Goal: Information Seeking & Learning: Check status

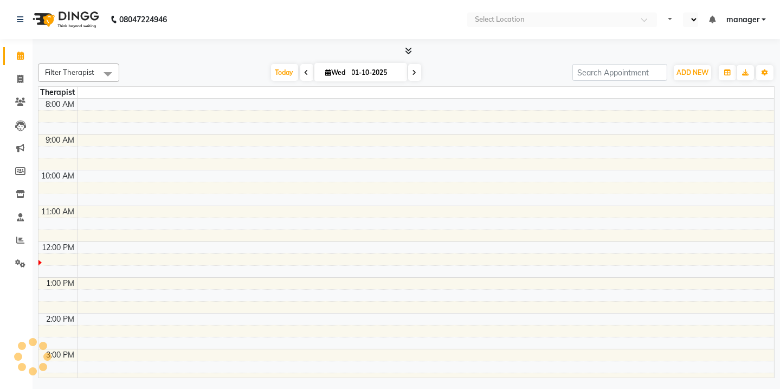
select select "en"
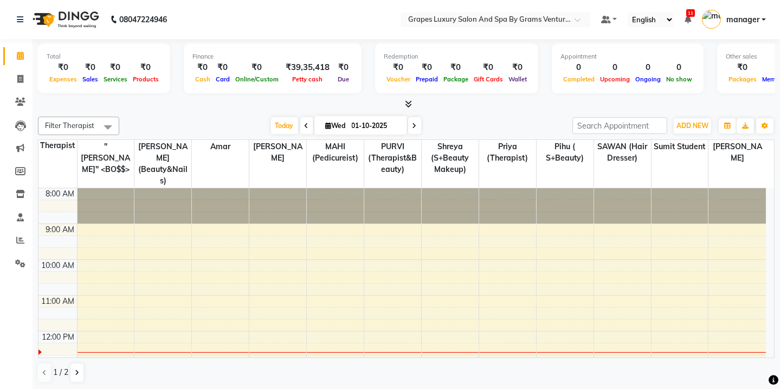
click at [220, 119] on div "[DATE] [DATE]" at bounding box center [346, 126] width 443 height 16
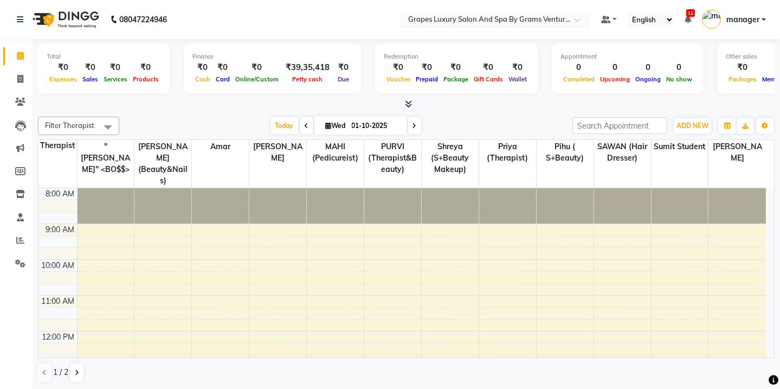
click at [579, 15] on div at bounding box center [496, 20] width 190 height 11
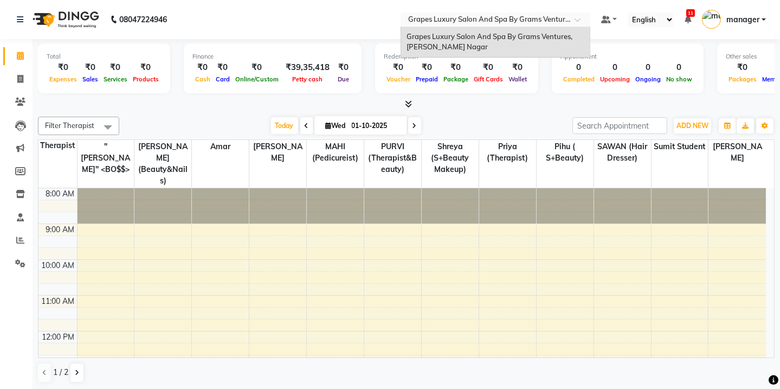
drag, startPoint x: 236, startPoint y: 8, endPoint x: 238, endPoint y: 17, distance: 9.5
click at [238, 17] on nav "08047224946 Select Location × Grapes Luxury Salon And Spa By Grams Ventures, [P…" at bounding box center [390, 19] width 780 height 39
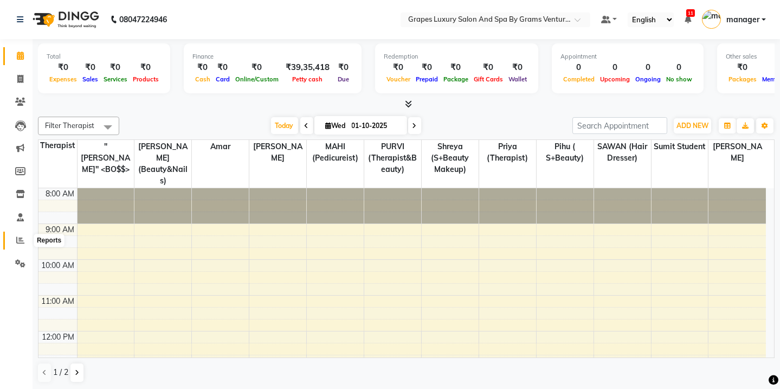
click at [19, 235] on span at bounding box center [20, 240] width 19 height 12
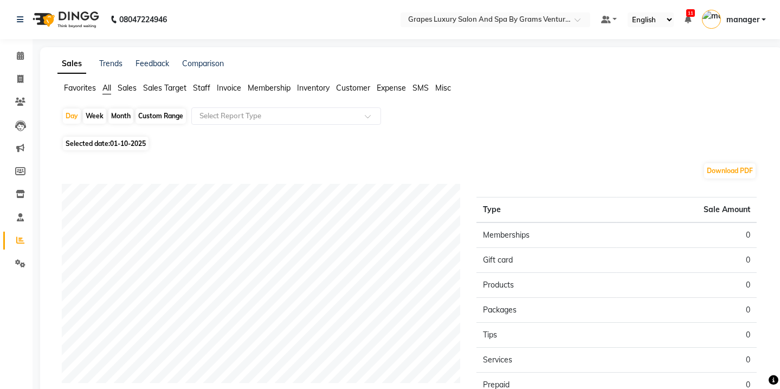
click at [117, 113] on div "Month" at bounding box center [120, 115] width 25 height 15
select select "10"
select select "2025"
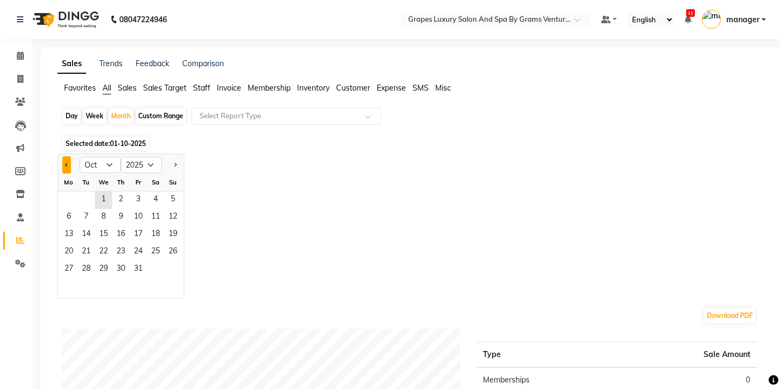
click at [65, 164] on span "Previous month" at bounding box center [67, 164] width 4 height 4
select select "9"
click at [74, 201] on span "1" at bounding box center [68, 199] width 17 height 17
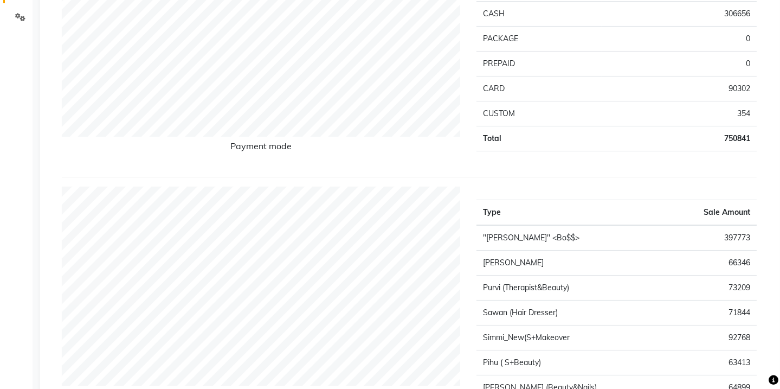
scroll to position [49, 0]
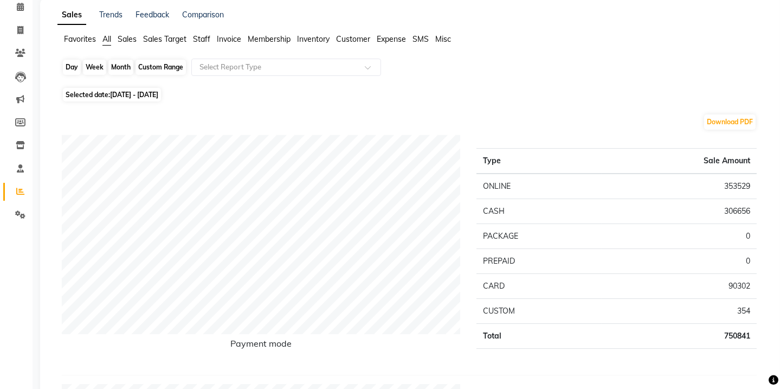
click at [119, 65] on div "Month" at bounding box center [120, 67] width 25 height 15
select select "9"
select select "2025"
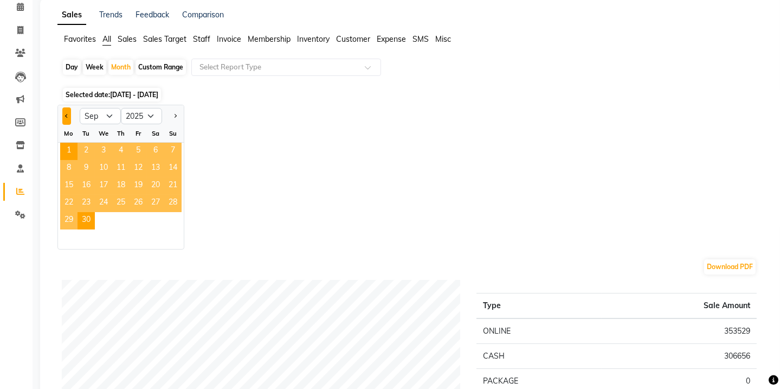
click at [65, 114] on button "Previous month" at bounding box center [66, 115] width 9 height 17
select select "8"
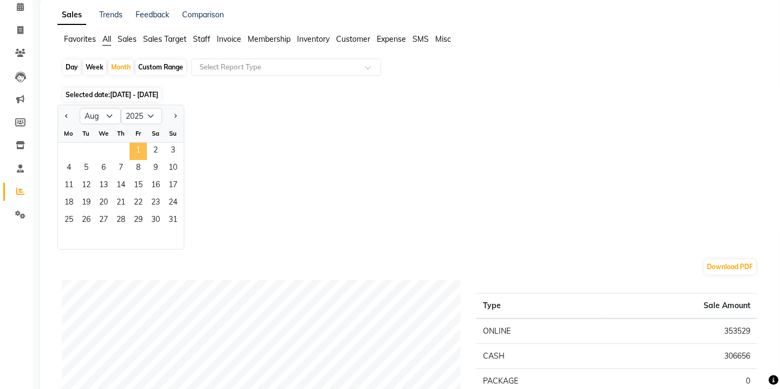
click at [131, 150] on span "1" at bounding box center [138, 151] width 17 height 17
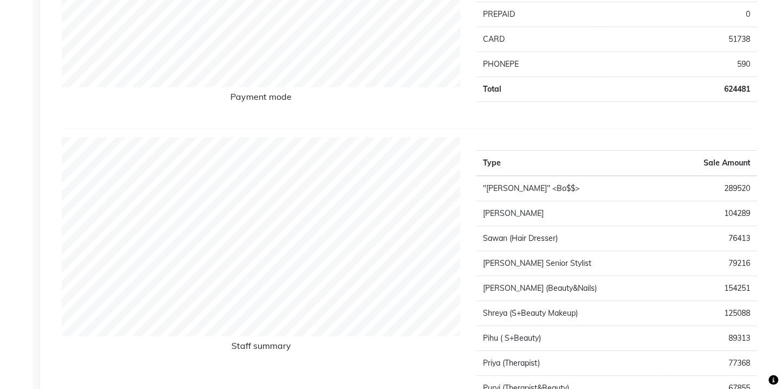
scroll to position [0, 0]
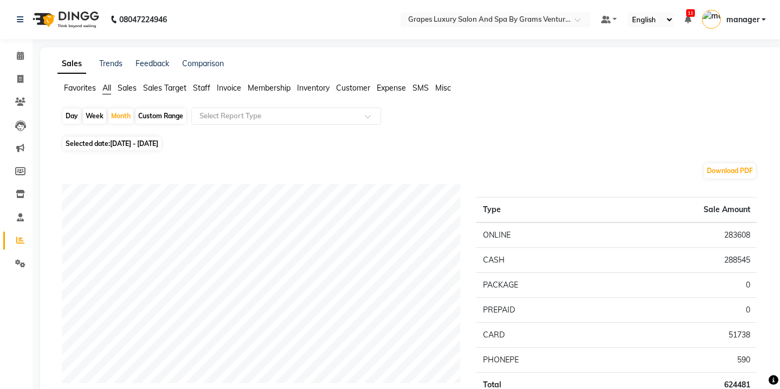
click at [120, 114] on div "Month" at bounding box center [120, 115] width 25 height 15
select select "8"
select select "2025"
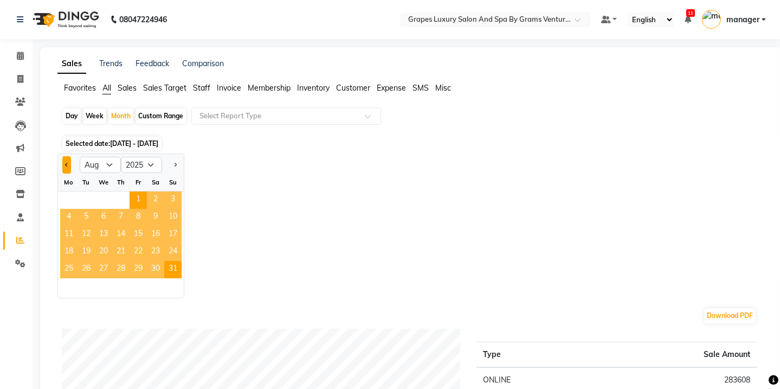
click at [65, 165] on button "Previous month" at bounding box center [66, 164] width 9 height 17
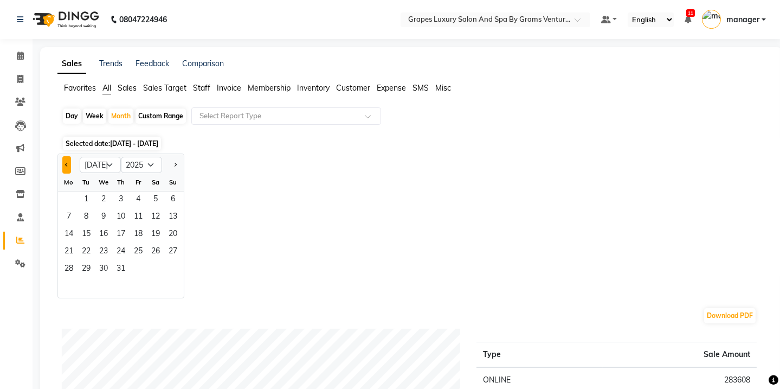
click at [67, 165] on span "Previous month" at bounding box center [67, 164] width 4 height 4
select select "5"
click at [127, 195] on span "1" at bounding box center [120, 199] width 17 height 17
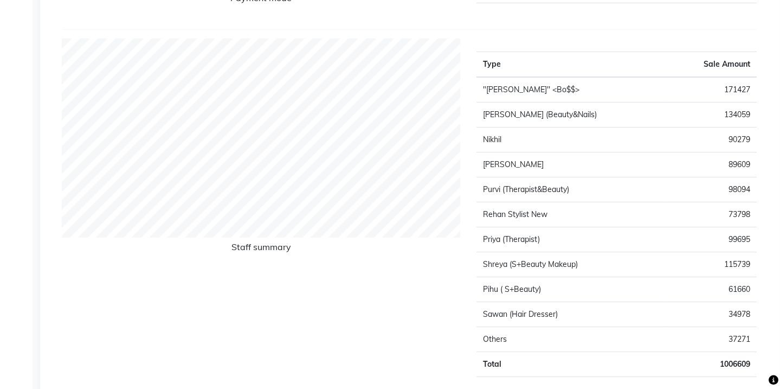
scroll to position [98, 0]
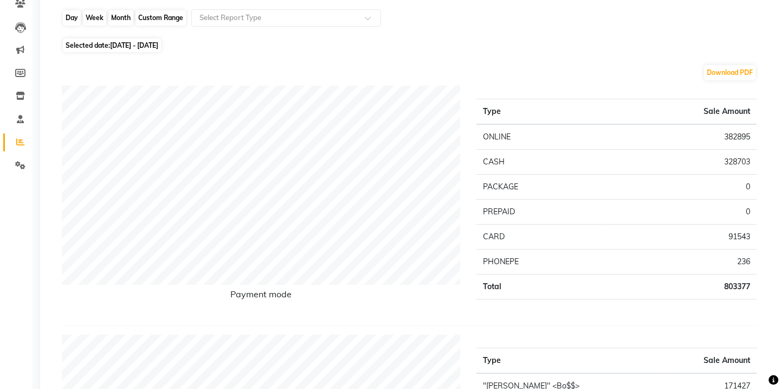
click at [118, 16] on div "Month" at bounding box center [120, 17] width 25 height 15
select select "5"
select select "2025"
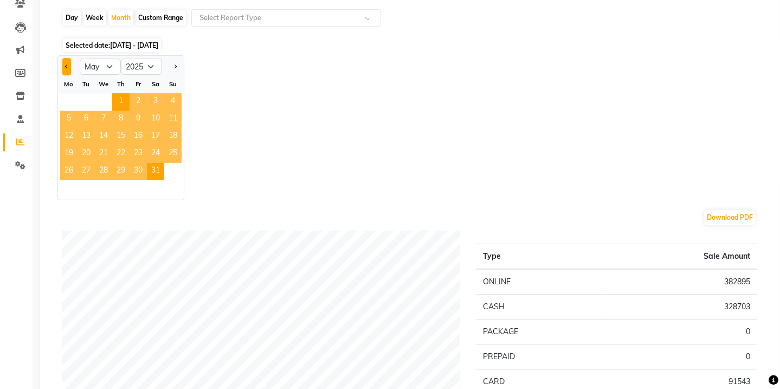
click at [65, 65] on button "Previous month" at bounding box center [66, 66] width 9 height 17
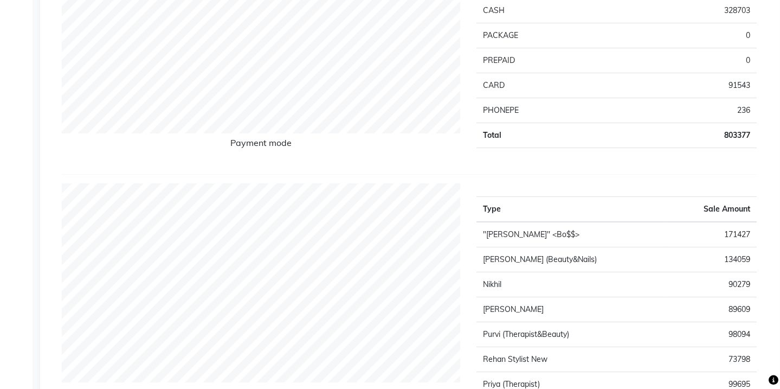
scroll to position [148, 0]
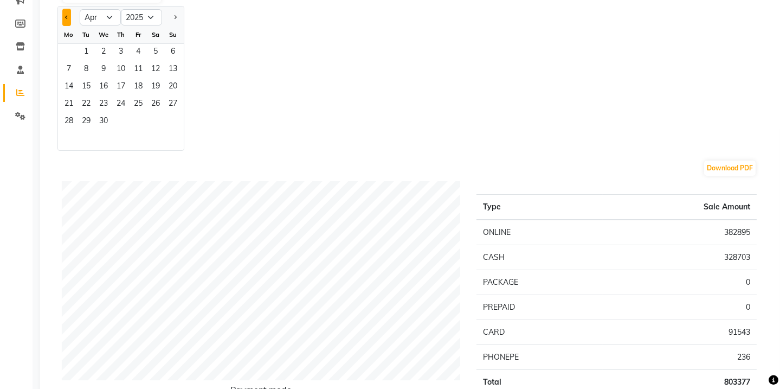
click at [65, 11] on button "Previous month" at bounding box center [66, 17] width 9 height 17
select select "3"
click at [152, 56] on span "1" at bounding box center [155, 52] width 17 height 17
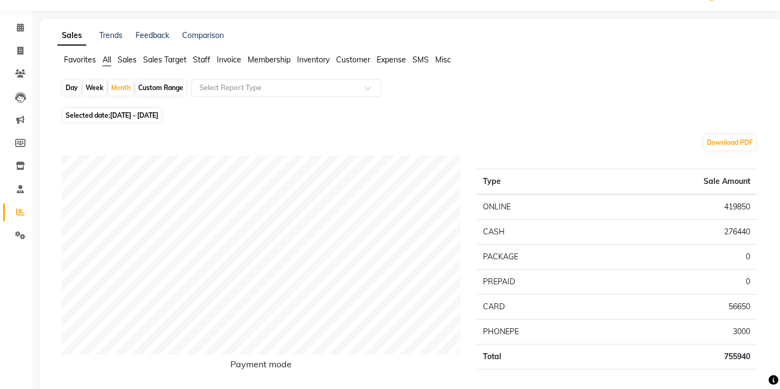
scroll to position [0, 0]
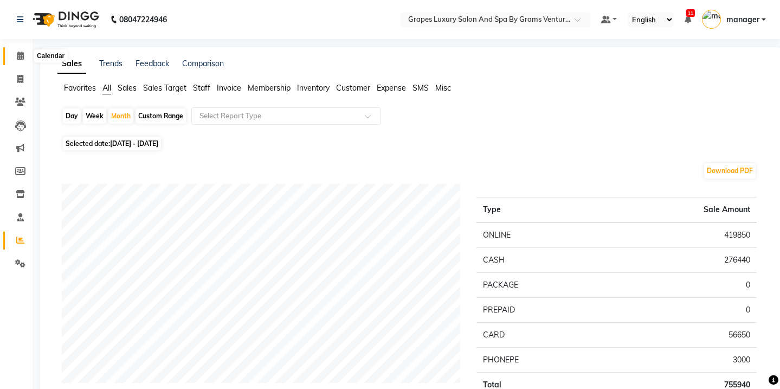
click at [11, 50] on span at bounding box center [20, 56] width 19 height 12
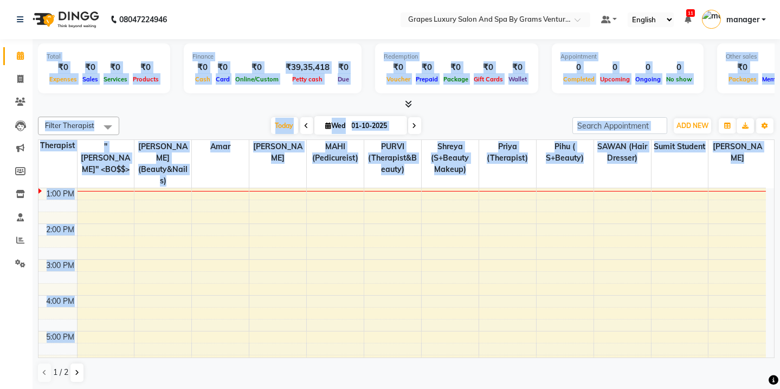
click at [539, 112] on div "Filter Therapist Select All "GUNJAN'' <BO$$> ASMITA (beauty&nails) amar faizaan…" at bounding box center [406, 249] width 737 height 275
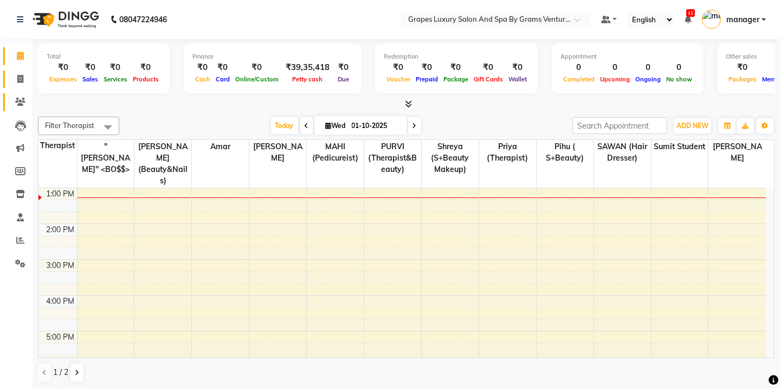
drag, startPoint x: 12, startPoint y: 94, endPoint x: 20, endPoint y: 76, distance: 19.9
click at [12, 94] on link "Clients" at bounding box center [16, 102] width 26 height 18
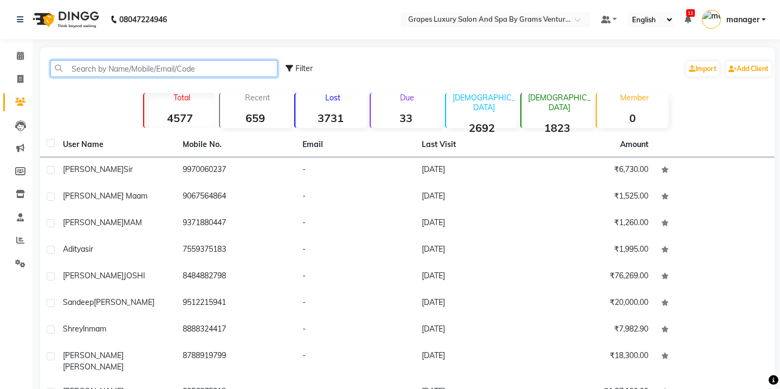
click at [100, 75] on input "text" at bounding box center [163, 68] width 227 height 17
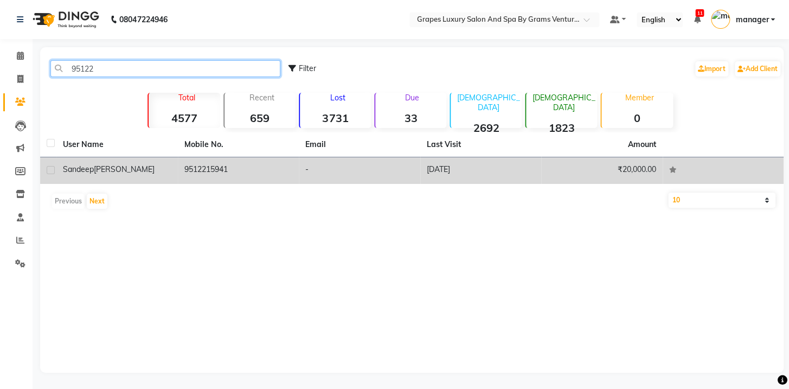
type input "95122"
click at [214, 175] on td "9512215941" at bounding box center [238, 170] width 121 height 27
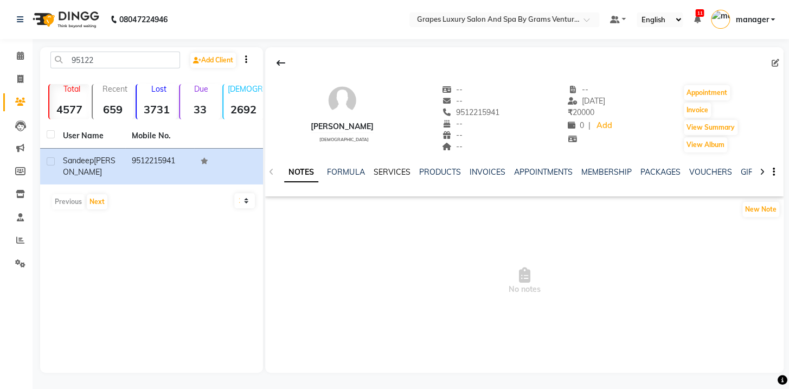
click at [383, 168] on link "SERVICES" at bounding box center [391, 172] width 37 height 10
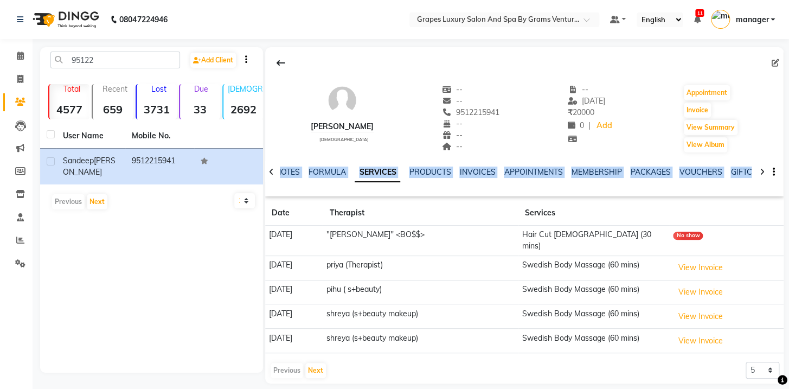
drag, startPoint x: 788, startPoint y: 99, endPoint x: 788, endPoint y: 189, distance: 89.5
click at [788, 197] on main "95122 Add Client Total 4577 Recent 659 Lost 3731 Due 33 Male 2692 Female 1823 M…" at bounding box center [411, 223] width 757 height 353
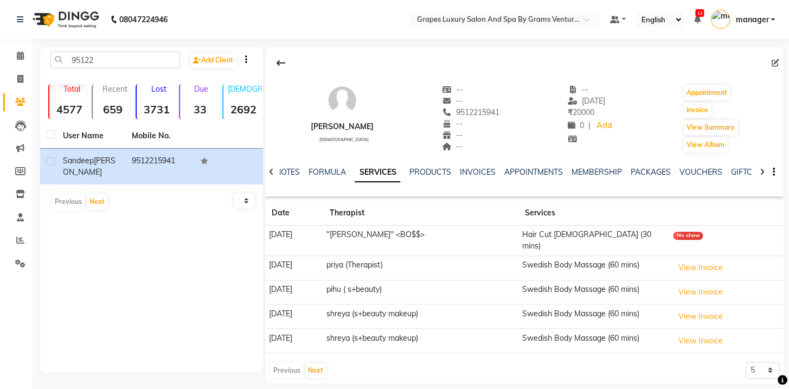
click at [661, 113] on div "Sandeep shende male -- -- 9512215941 -- -- -- -- 14-08-2025 ₹ 20000 0 | Add App…" at bounding box center [524, 113] width 518 height 80
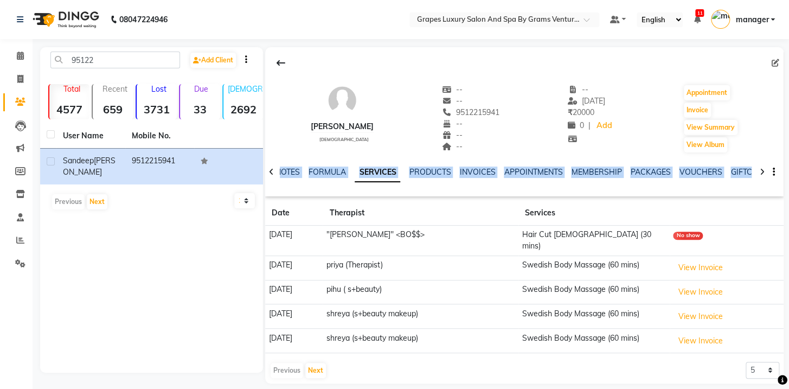
drag, startPoint x: 788, startPoint y: 110, endPoint x: 559, endPoint y: 84, distance: 230.9
click at [776, 198] on main "95122 Add Client Total 4577 Recent 659 Lost 3731 Due 33 Male 2692 Female 1823 M…" at bounding box center [411, 223] width 757 height 353
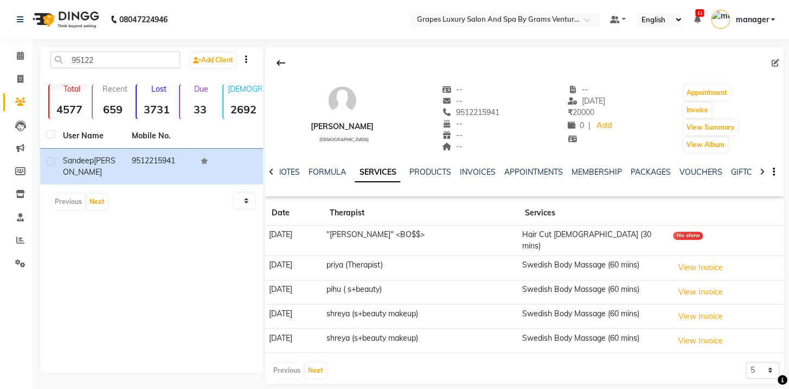
click at [656, 89] on div "Sandeep shende male -- -- 9512215941 -- -- -- -- 14-08-2025 ₹ 20000 0 | Add App…" at bounding box center [524, 113] width 518 height 80
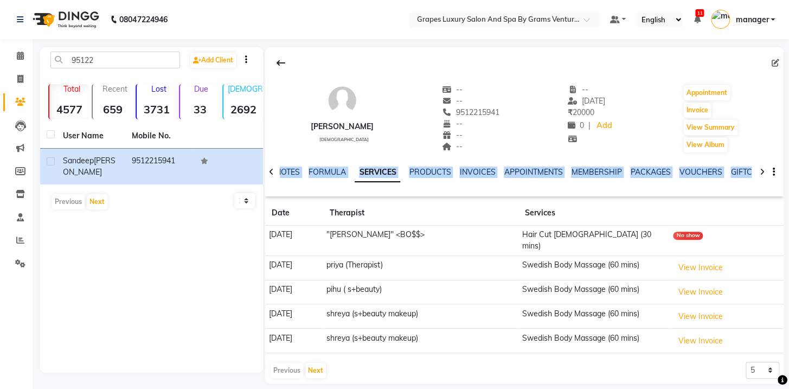
drag, startPoint x: 788, startPoint y: 120, endPoint x: 788, endPoint y: 219, distance: 98.7
click at [788, 219] on main "95122 Add Client Total 4577 Recent 659 Lost 3731 Due 33 Male 2692 Female 1823 M…" at bounding box center [411, 223] width 757 height 353
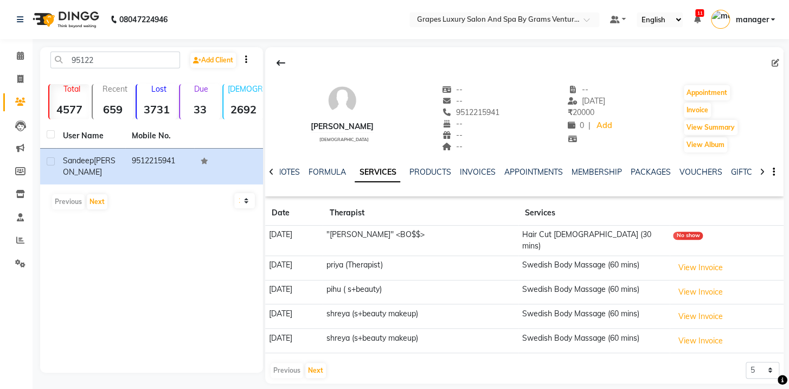
click at [629, 127] on div "Sandeep shende male -- -- 9512215941 -- -- -- -- 14-08-2025 ₹ 20000 0 | Add App…" at bounding box center [524, 113] width 518 height 80
click at [311, 363] on button "Next" at bounding box center [315, 370] width 21 height 15
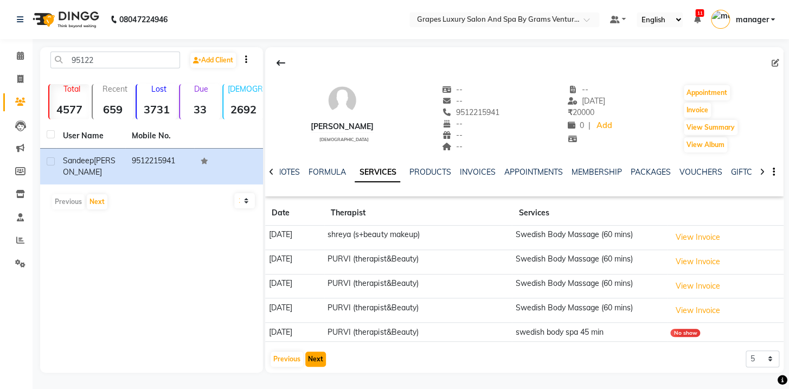
click at [311, 356] on button "Next" at bounding box center [315, 358] width 21 height 15
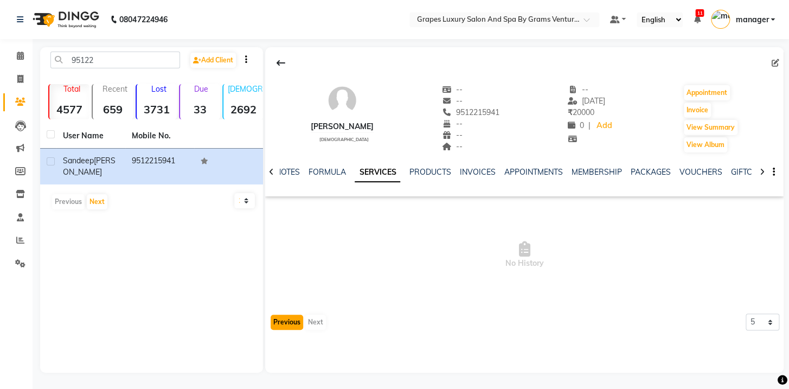
click at [294, 323] on button "Previous" at bounding box center [287, 322] width 33 height 15
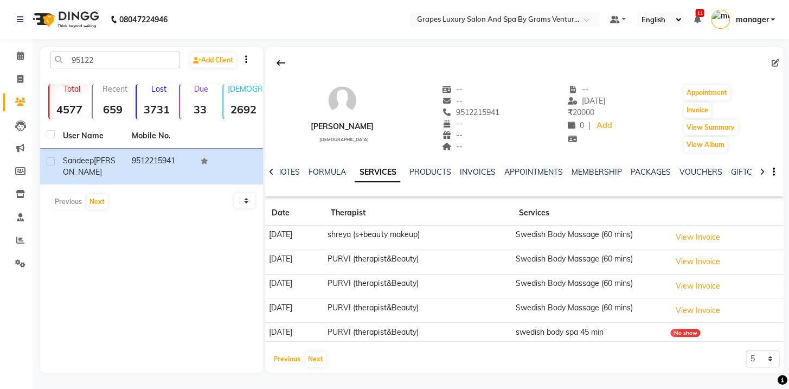
click at [286, 361] on button "Previous" at bounding box center [287, 358] width 33 height 15
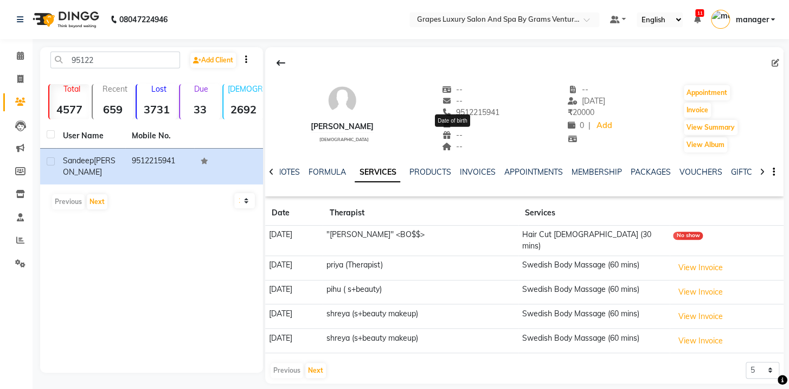
drag, startPoint x: 501, startPoint y: 114, endPoint x: 456, endPoint y: 119, distance: 45.3
click at [456, 119] on div "-- -- 9512215941 -- Date of birth -- --" at bounding box center [470, 118] width 57 height 69
drag, startPoint x: 531, startPoint y: 112, endPoint x: 522, endPoint y: 113, distance: 9.8
click at [531, 112] on div "Sandeep shende male -- -- 9512215941 -- -- -- -- 14-08-2025 ₹ 20000 0 | Add App…" at bounding box center [524, 113] width 518 height 80
